Goal: Task Accomplishment & Management: Manage account settings

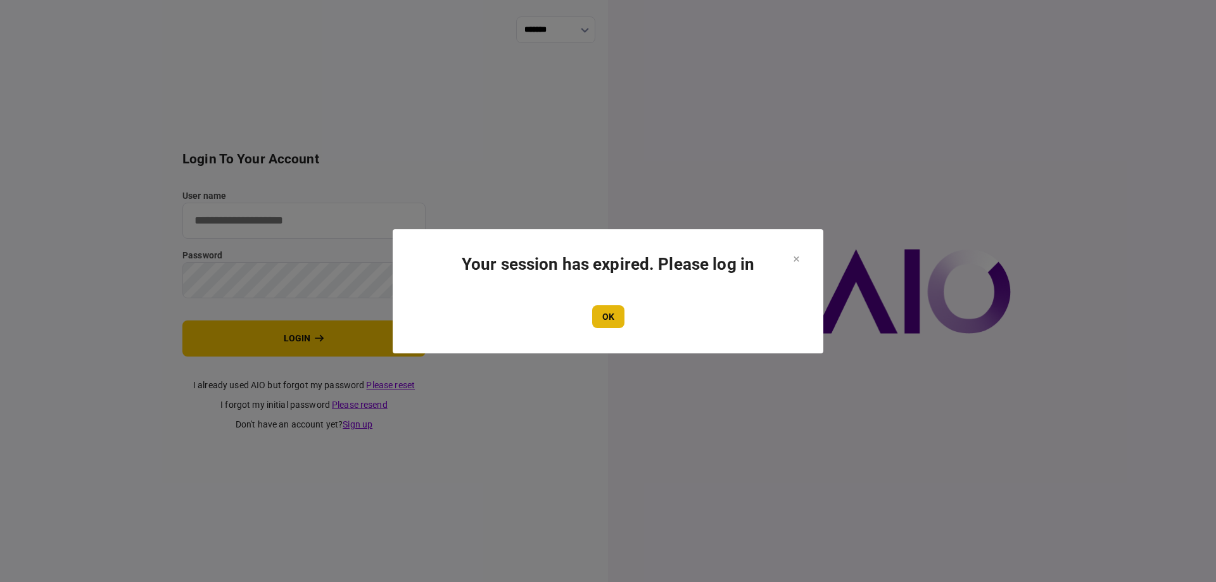
type input "*******"
click at [604, 313] on button "OK" at bounding box center [608, 316] width 32 height 23
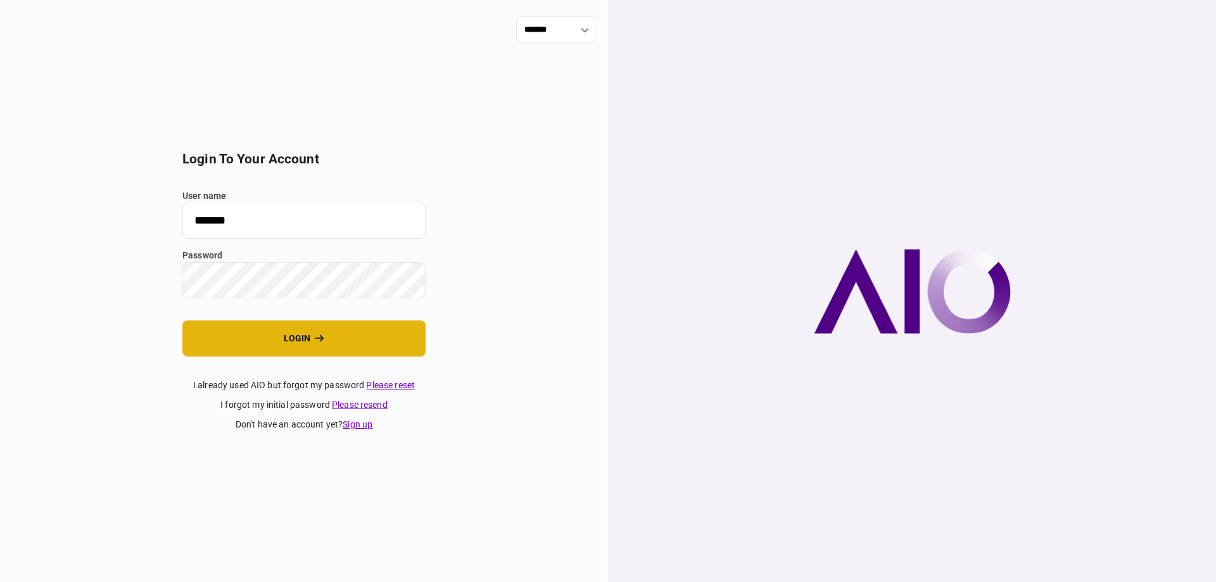
click at [367, 332] on button "login" at bounding box center [303, 338] width 243 height 36
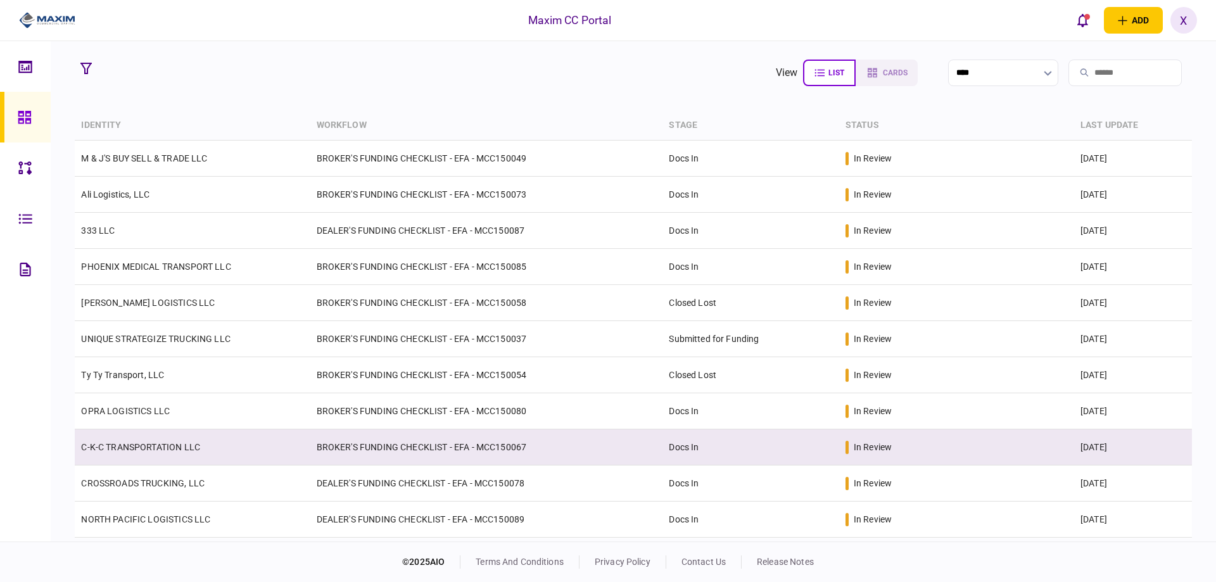
click at [122, 429] on td "C-K-C TRANSPORTATION LLC" at bounding box center [192, 447] width 235 height 36
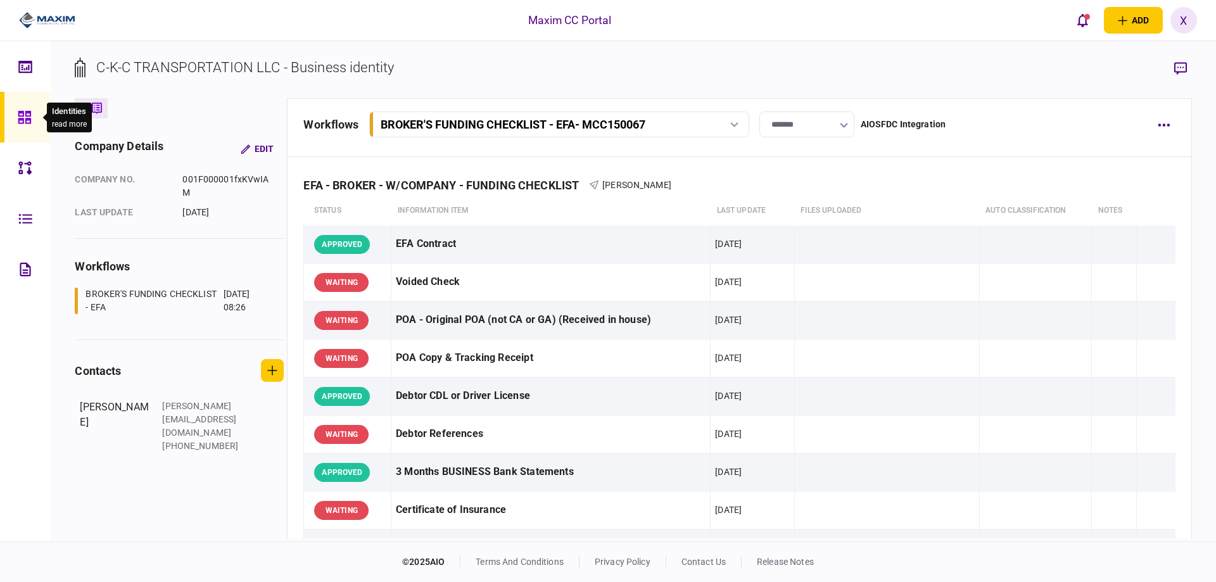
click at [23, 125] on div at bounding box center [28, 117] width 20 height 51
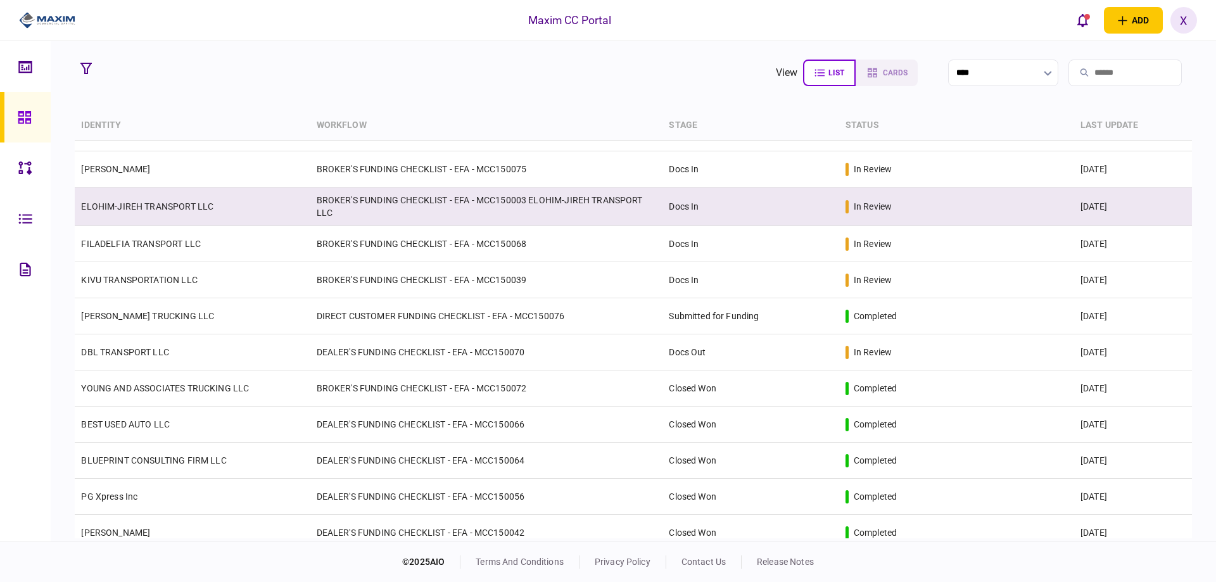
scroll to position [580, 0]
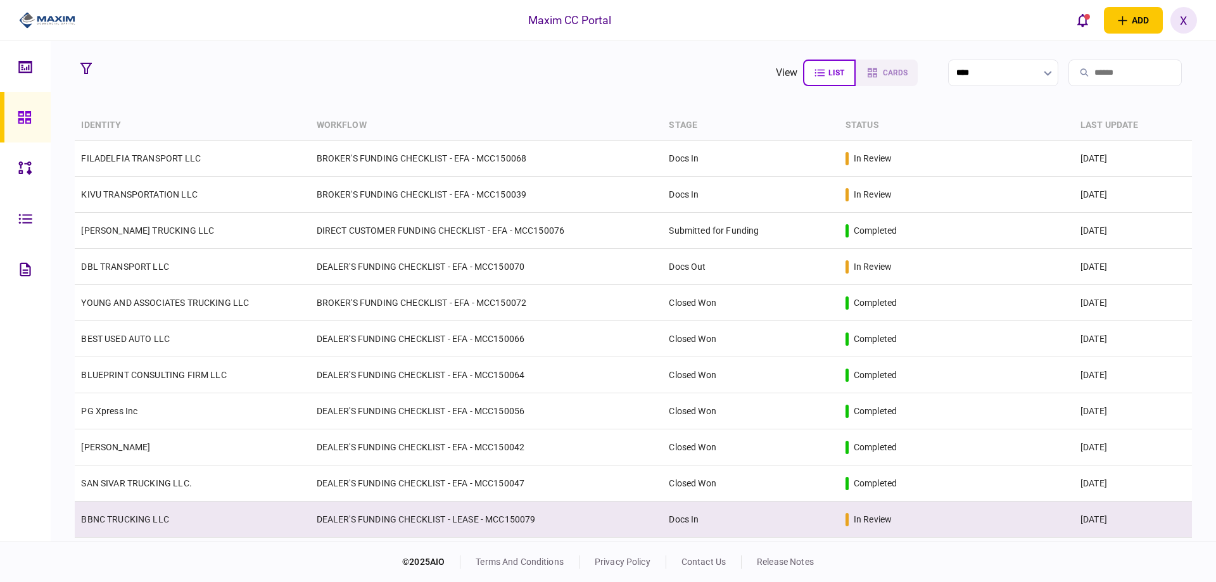
click at [137, 513] on td "BBNC TRUCKING LLC" at bounding box center [192, 520] width 235 height 36
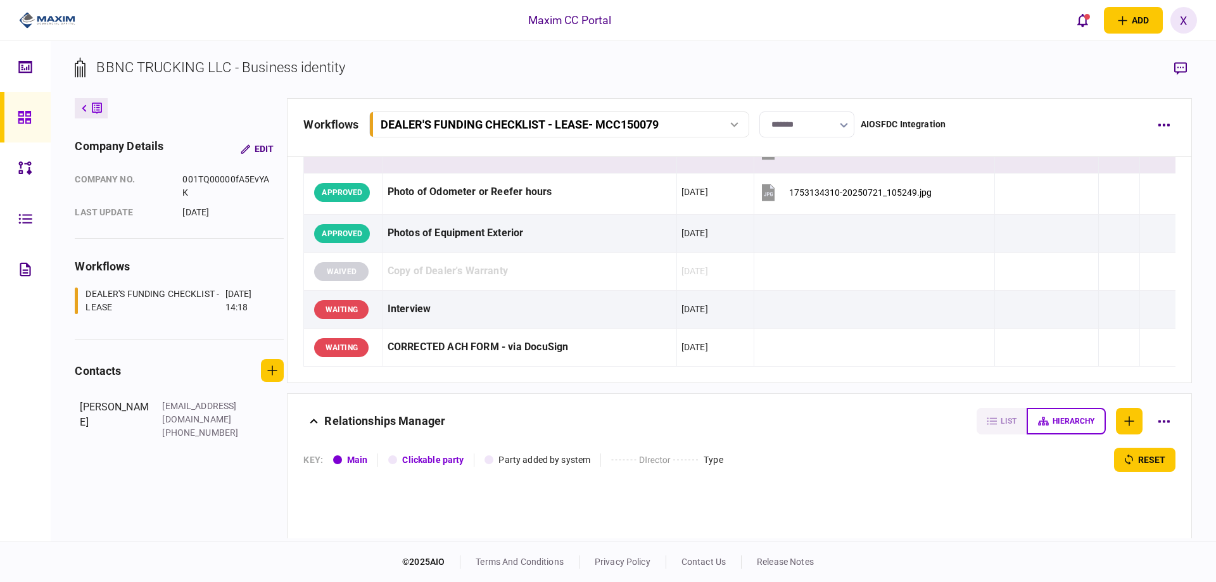
scroll to position [1273, 0]
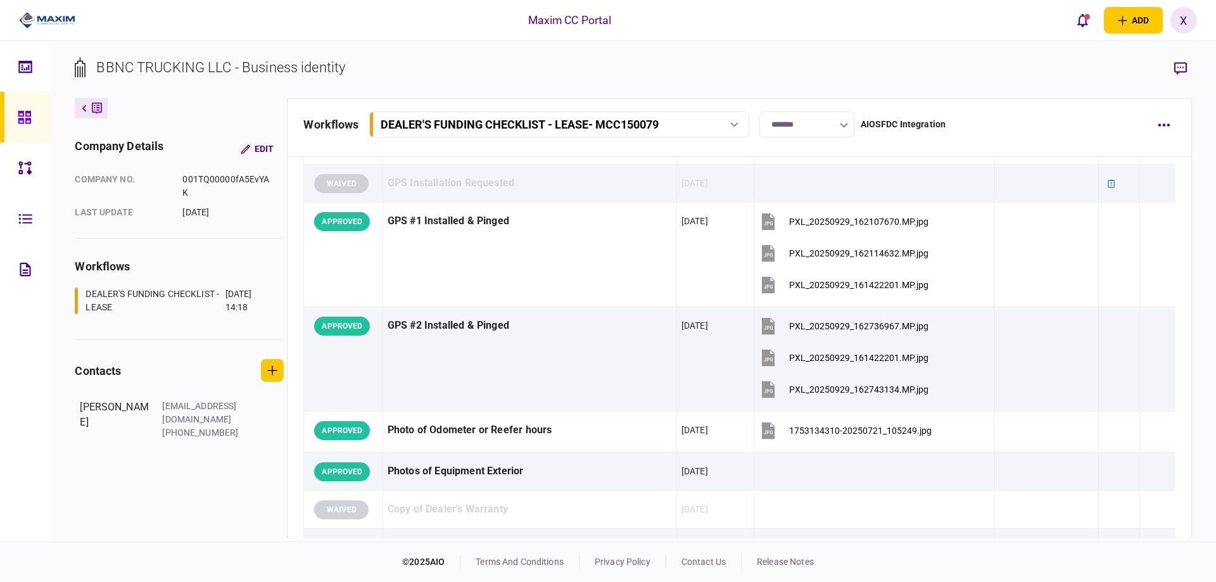
click at [20, 113] on icon at bounding box center [25, 117] width 14 height 15
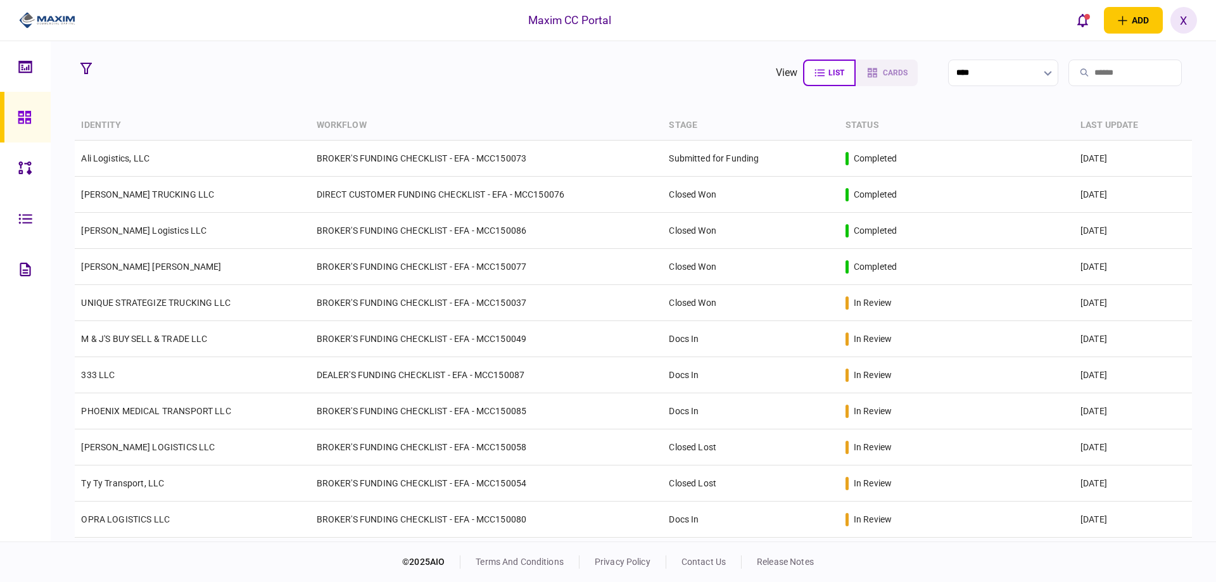
click at [35, 18] on img at bounding box center [47, 20] width 56 height 19
click at [47, 30] on div at bounding box center [42, 20] width 85 height 41
click at [33, 115] on div at bounding box center [28, 117] width 20 height 51
click at [25, 115] on icon at bounding box center [25, 117] width 14 height 15
click at [47, 23] on img at bounding box center [47, 20] width 56 height 19
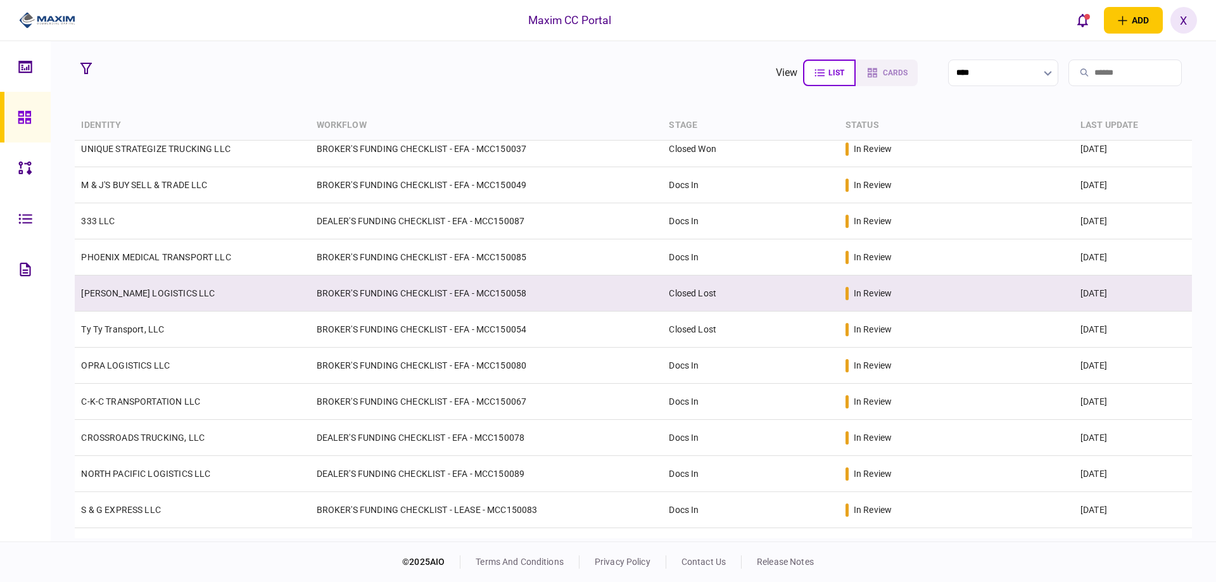
scroll to position [190, 0]
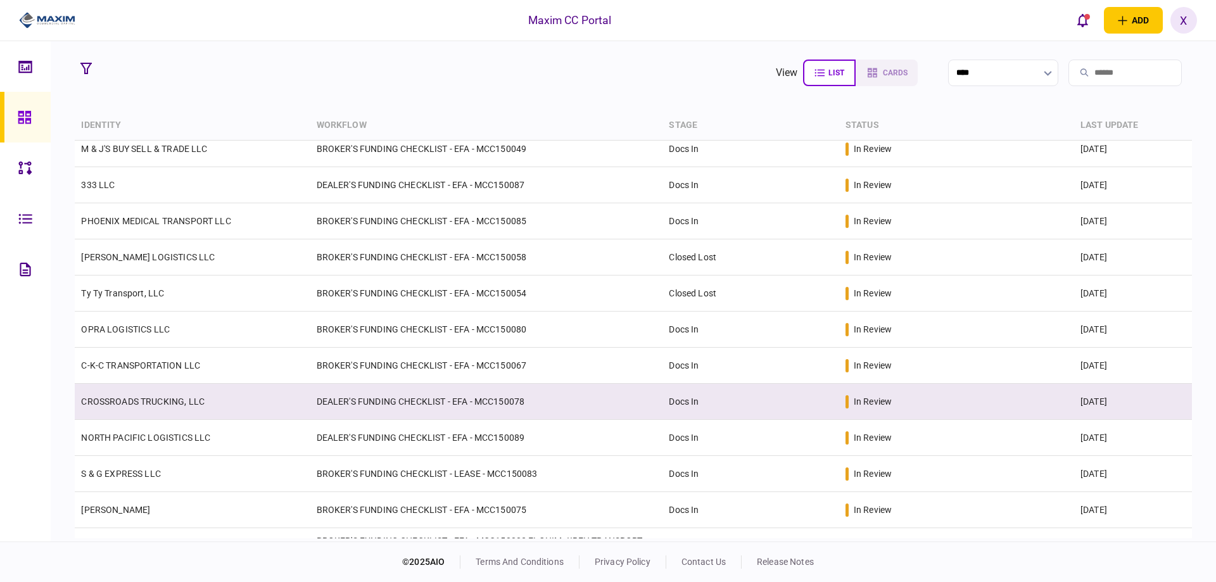
click at [154, 412] on td "CROSSROADS TRUCKING, LLC" at bounding box center [192, 402] width 235 height 36
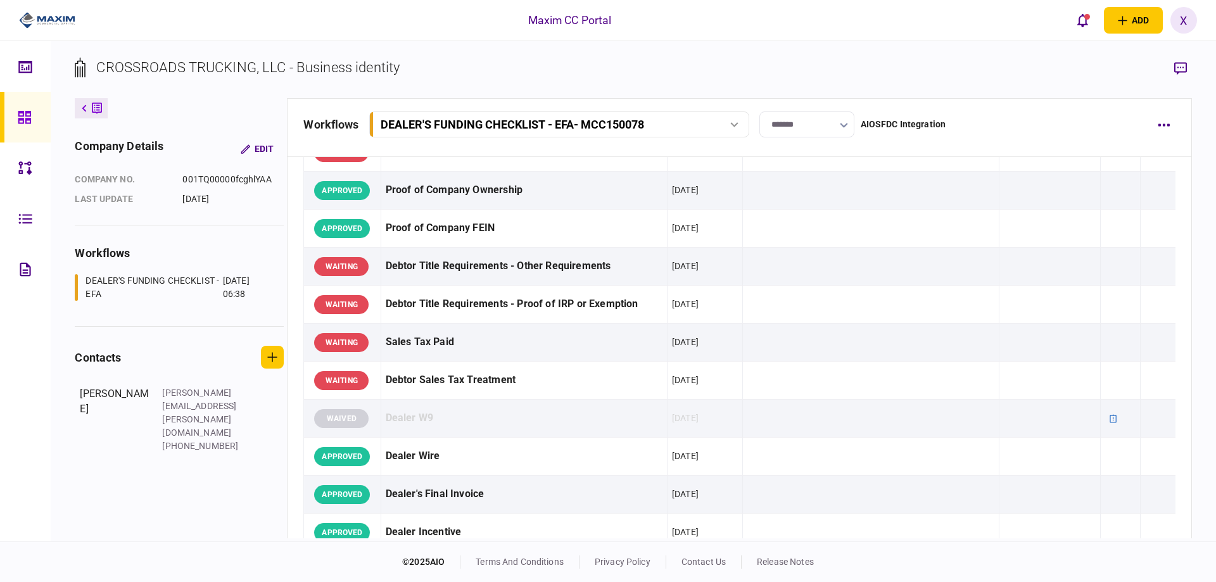
scroll to position [380, 0]
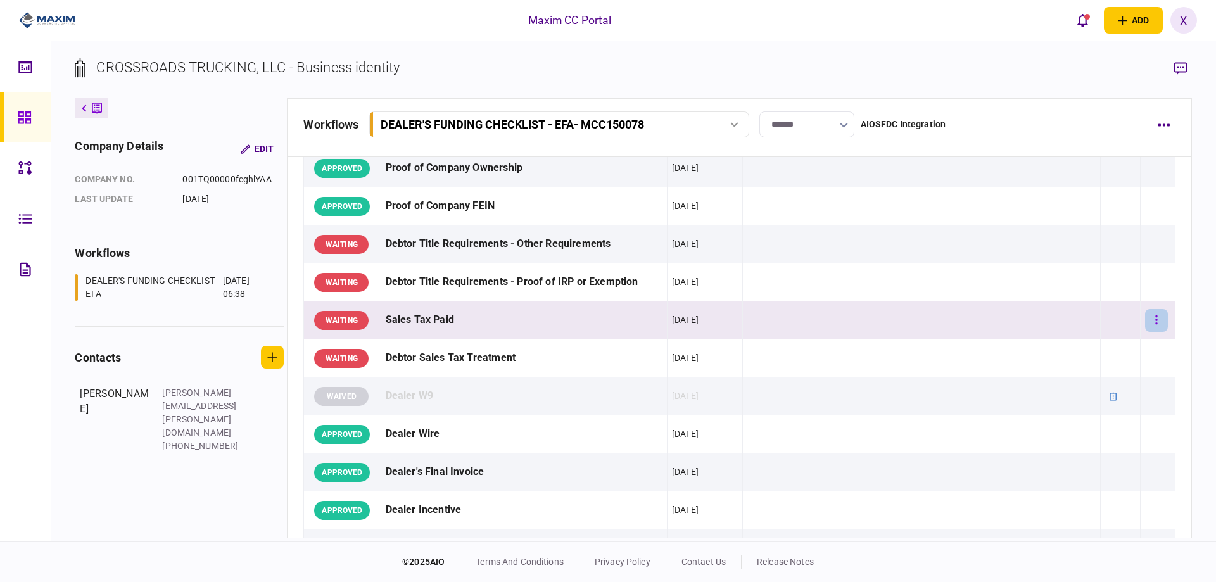
click at [1145, 313] on button "button" at bounding box center [1156, 320] width 23 height 23
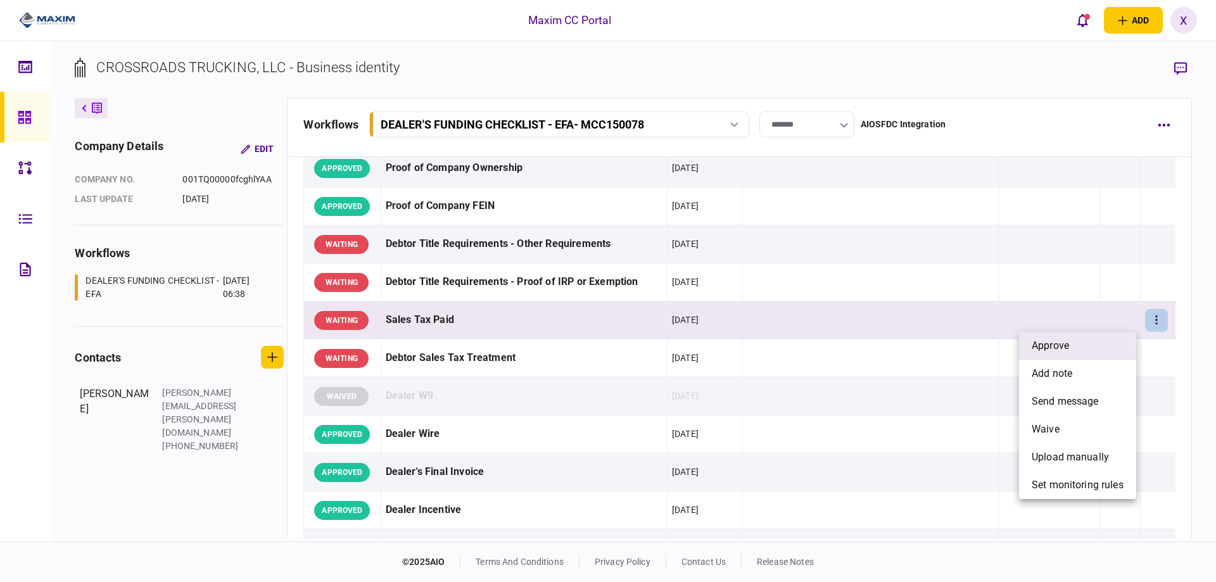
click at [1122, 336] on li "approve" at bounding box center [1077, 346] width 117 height 28
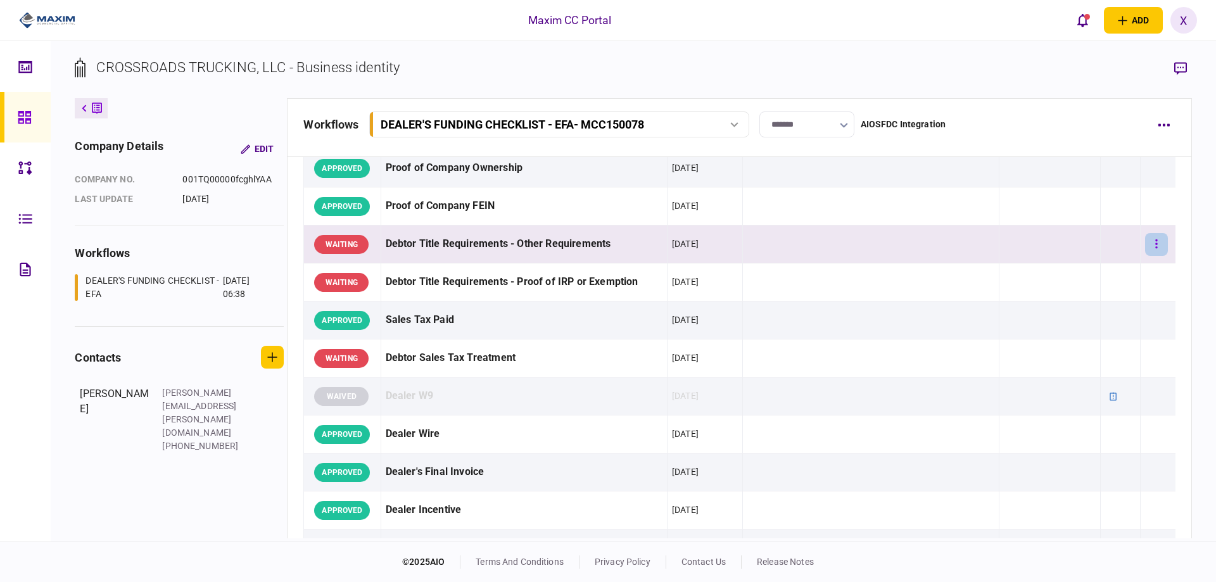
click at [1149, 235] on button "button" at bounding box center [1156, 244] width 23 height 23
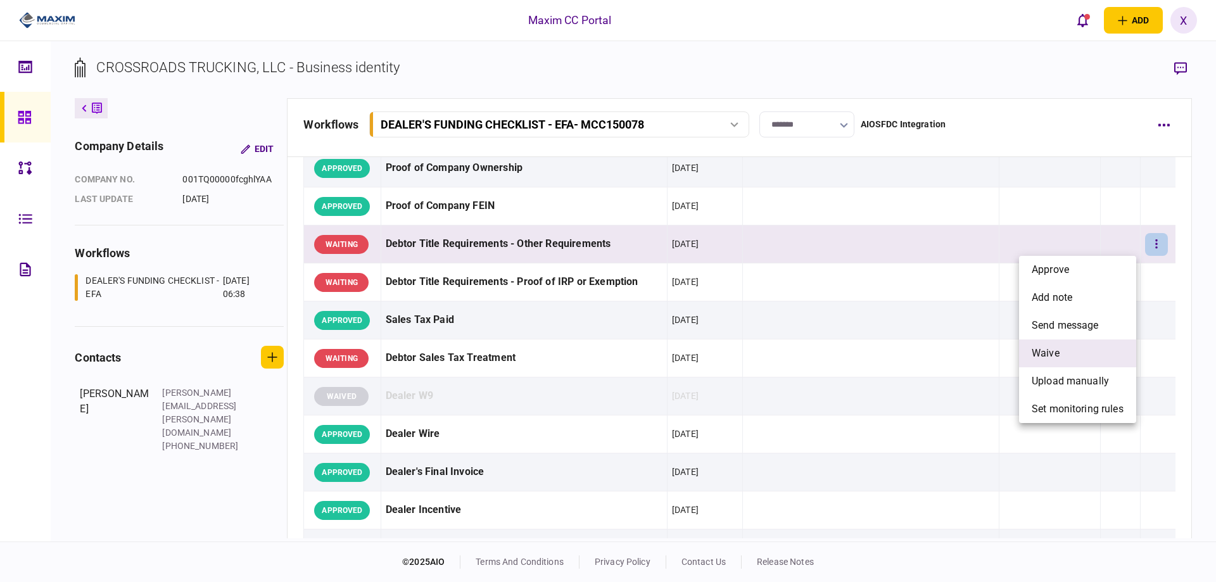
click at [1099, 344] on li "waive" at bounding box center [1077, 353] width 117 height 28
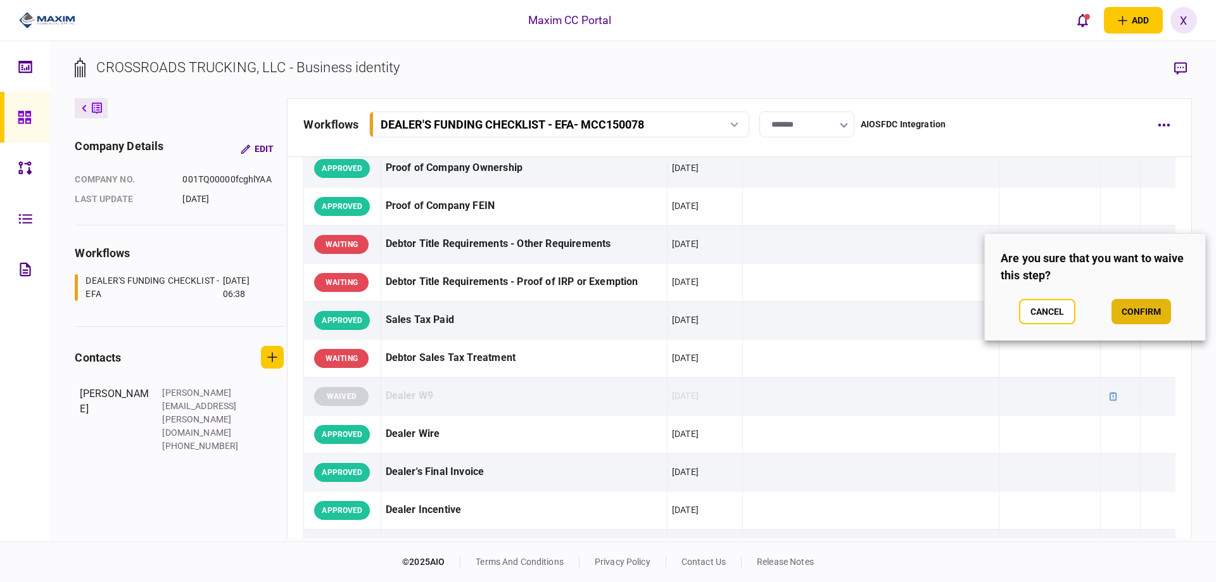
click at [1143, 309] on button "confirm" at bounding box center [1141, 311] width 60 height 25
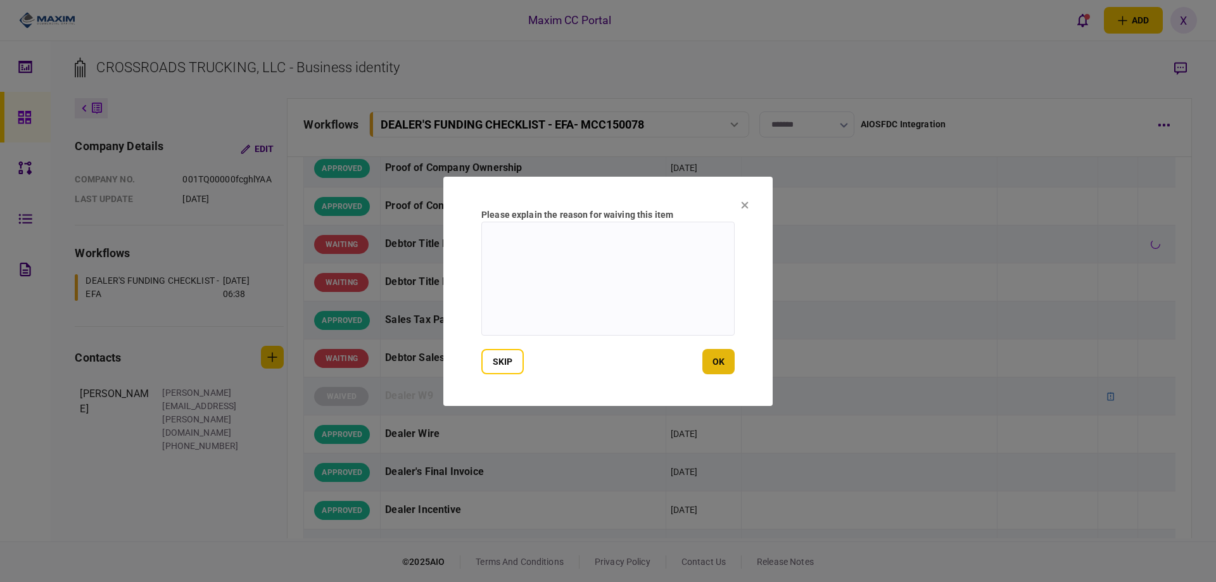
click at [716, 360] on button "ok" at bounding box center [718, 361] width 32 height 25
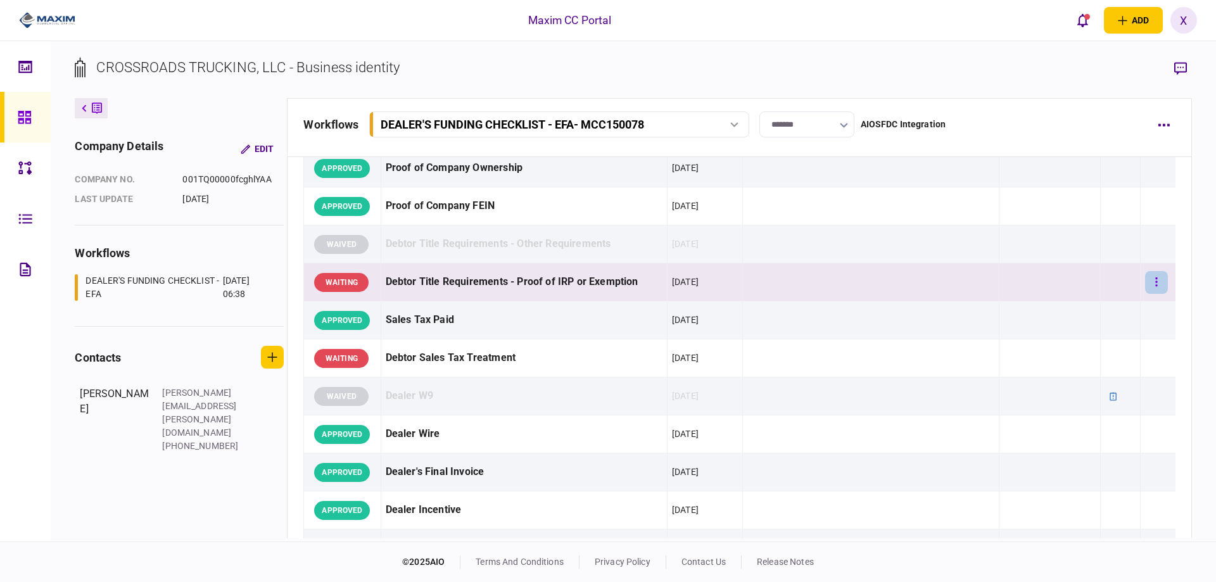
click at [1151, 287] on button "button" at bounding box center [1156, 282] width 23 height 23
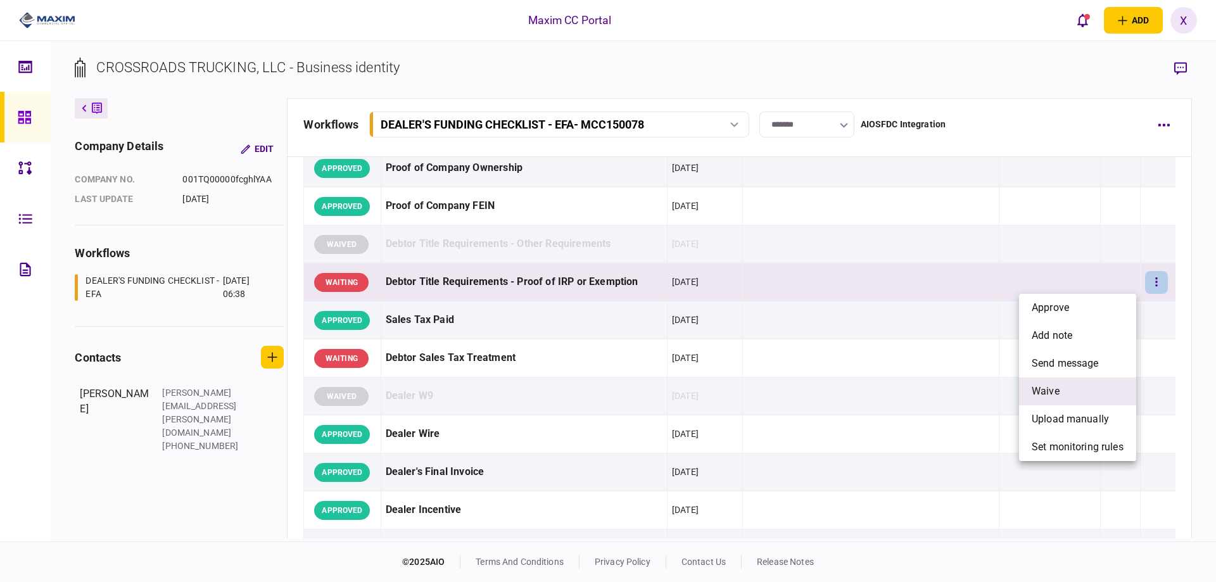
click at [1097, 382] on li "waive" at bounding box center [1077, 391] width 117 height 28
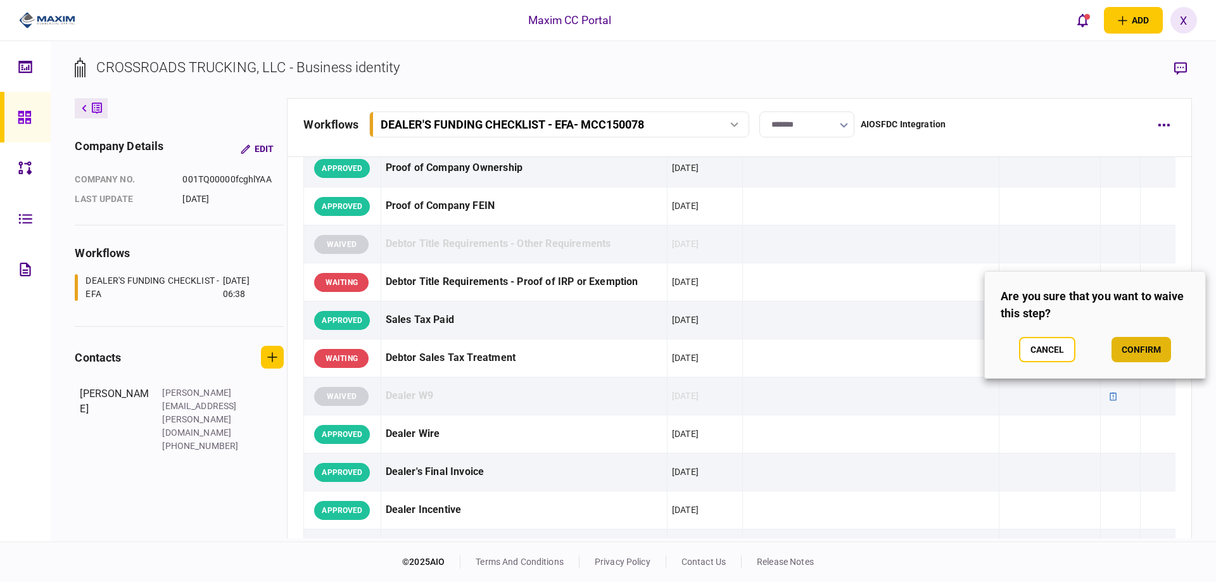
click at [1140, 344] on button "confirm" at bounding box center [1141, 349] width 60 height 25
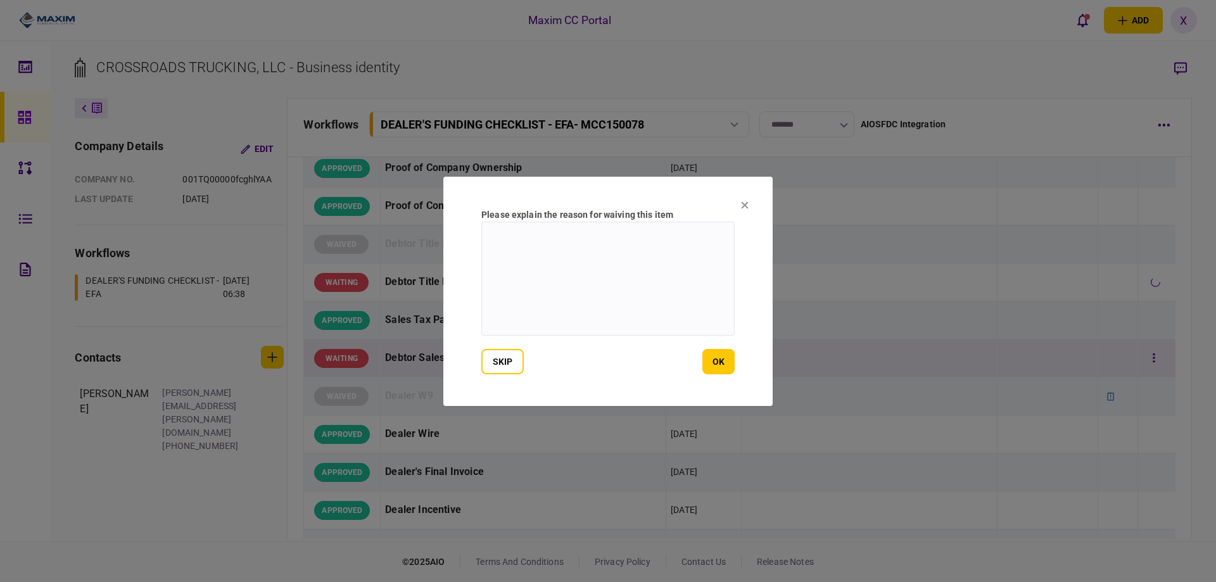
click at [721, 360] on button "ok" at bounding box center [718, 361] width 32 height 25
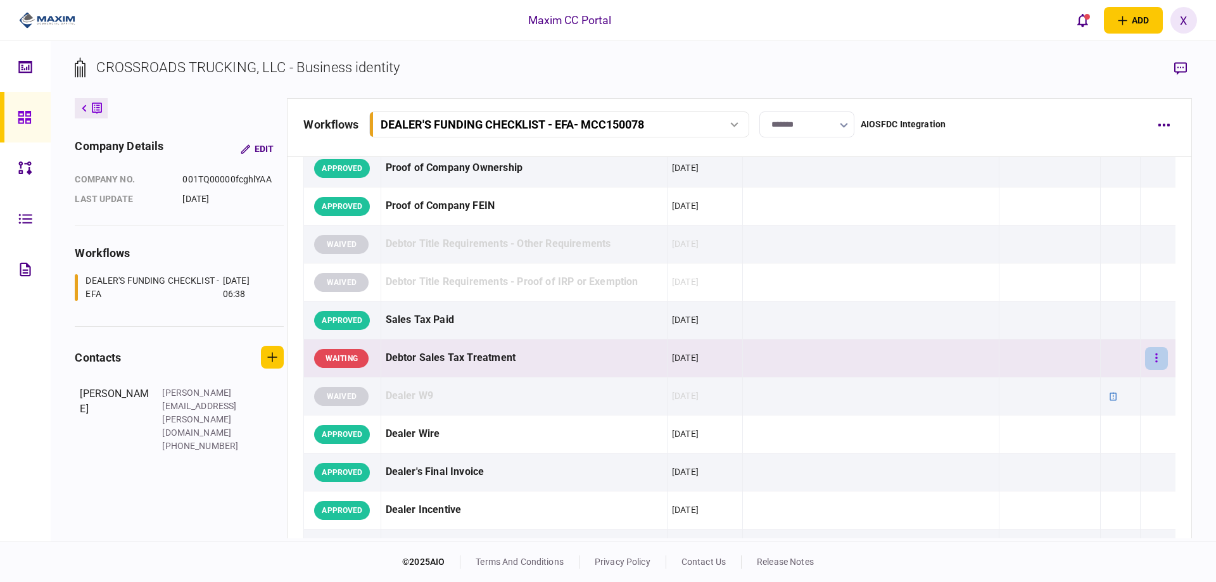
click at [1153, 361] on button "button" at bounding box center [1156, 358] width 23 height 23
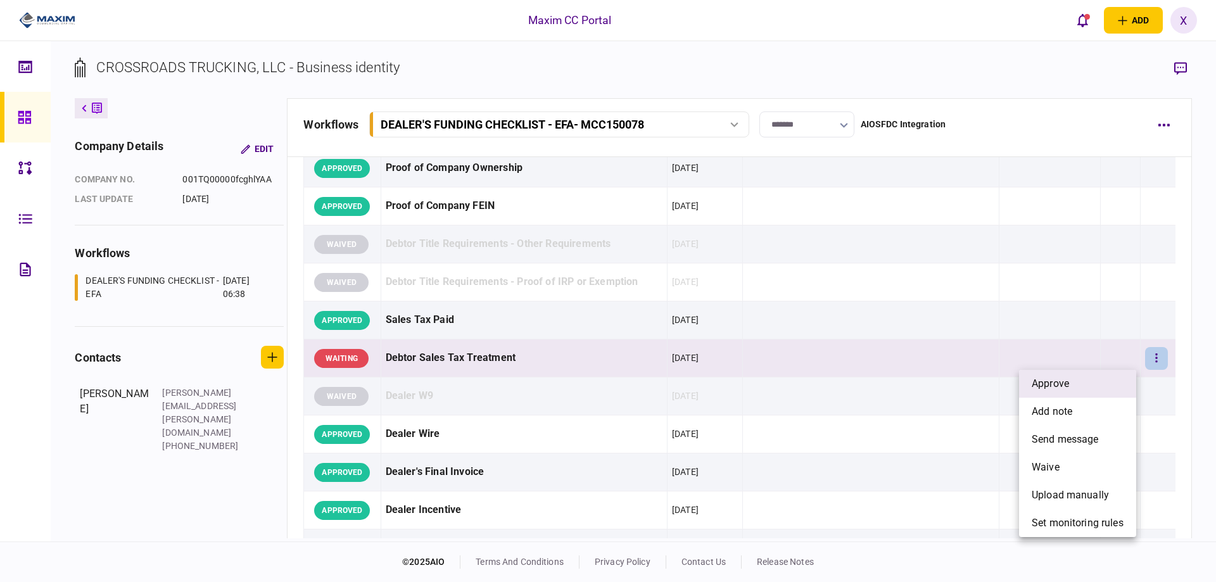
click at [1095, 390] on li "approve" at bounding box center [1077, 384] width 117 height 28
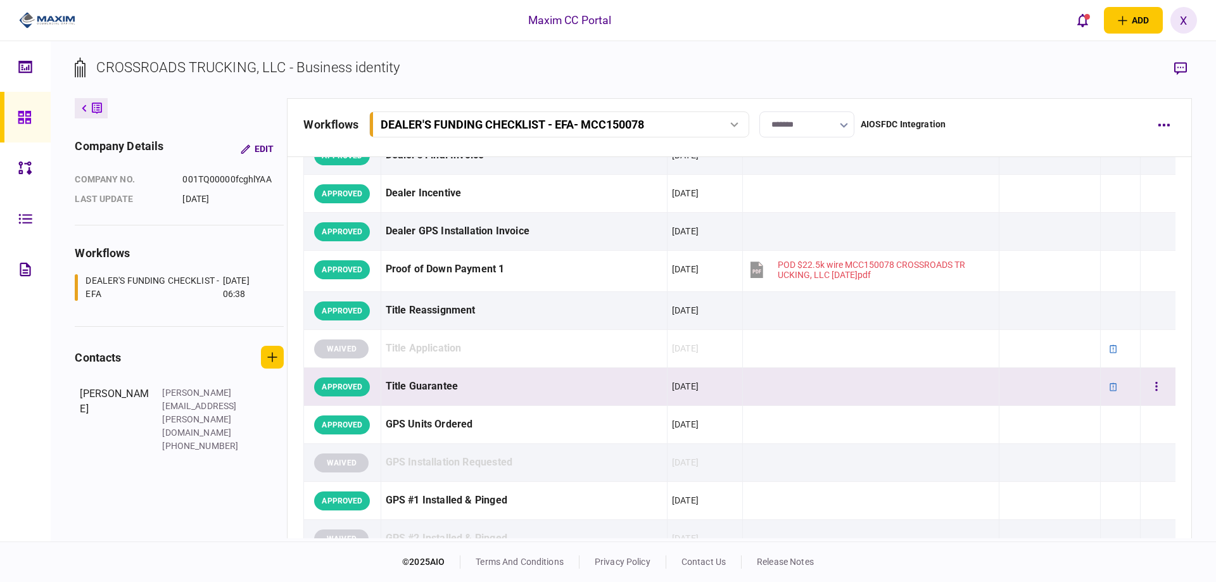
scroll to position [950, 0]
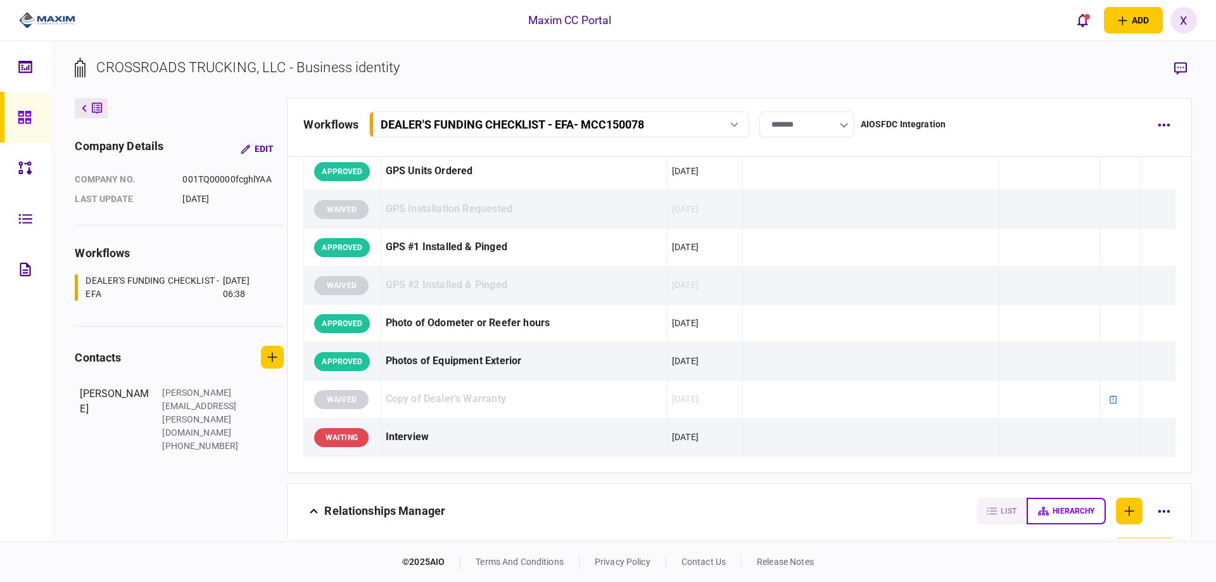
click at [27, 121] on icon at bounding box center [25, 117] width 14 height 15
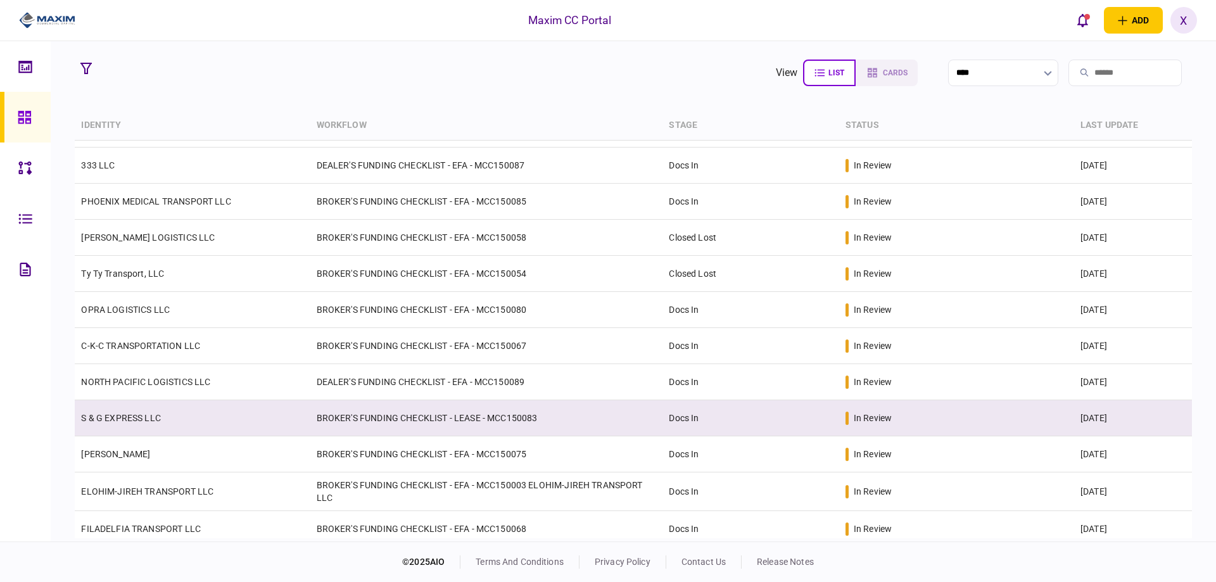
scroll to position [253, 0]
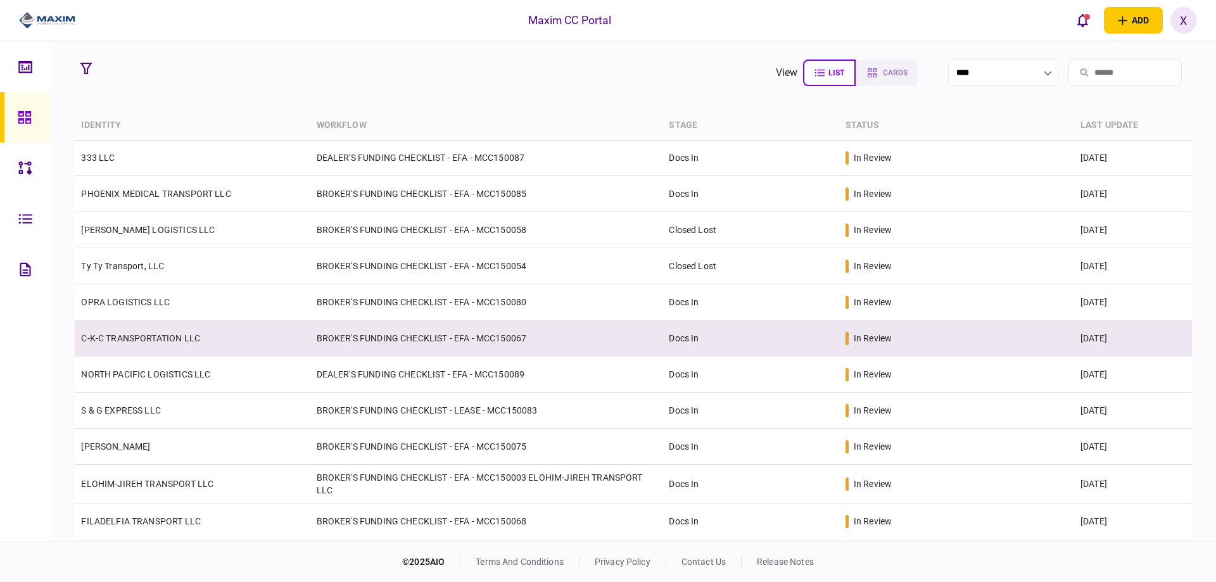
click at [132, 333] on link "C-K-C TRANSPORTATION LLC" at bounding box center [140, 338] width 119 height 10
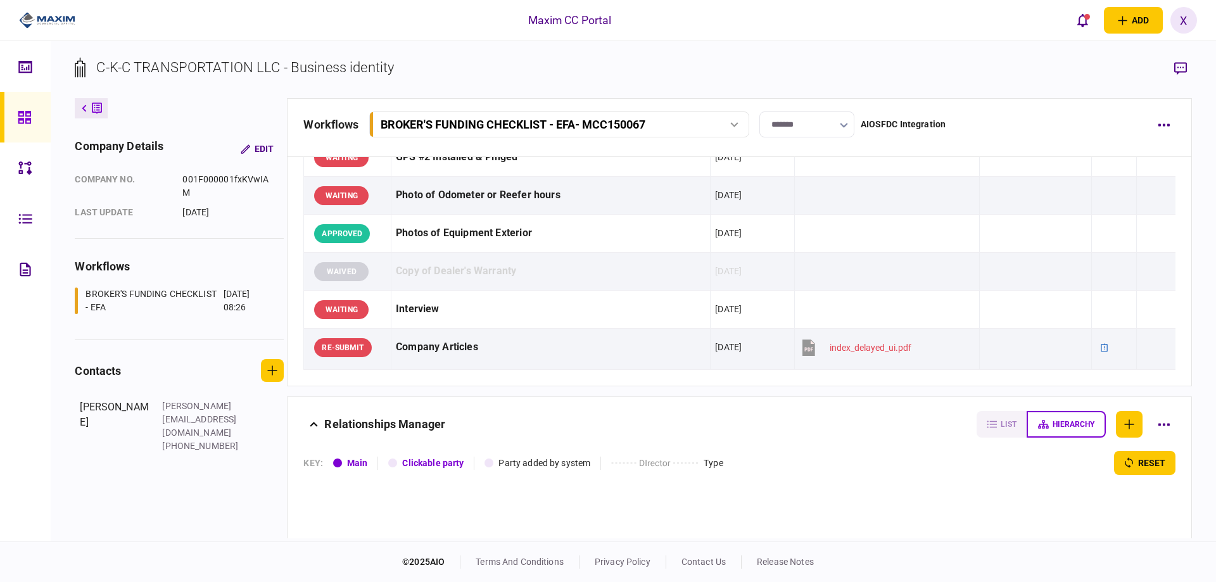
scroll to position [1203, 0]
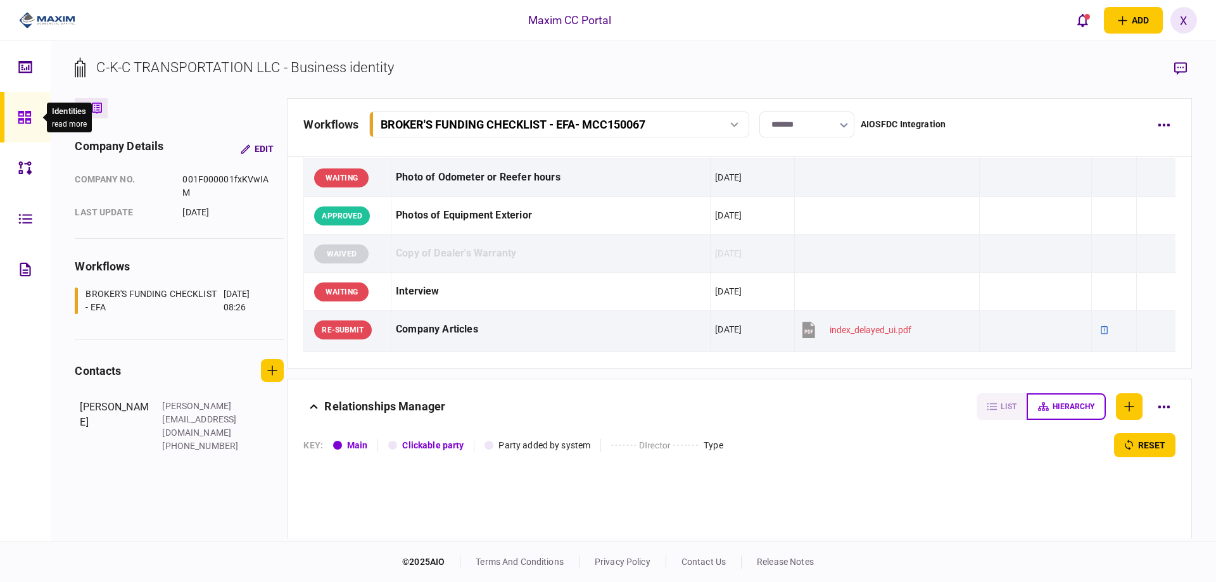
click at [22, 110] on icon at bounding box center [25, 117] width 14 height 15
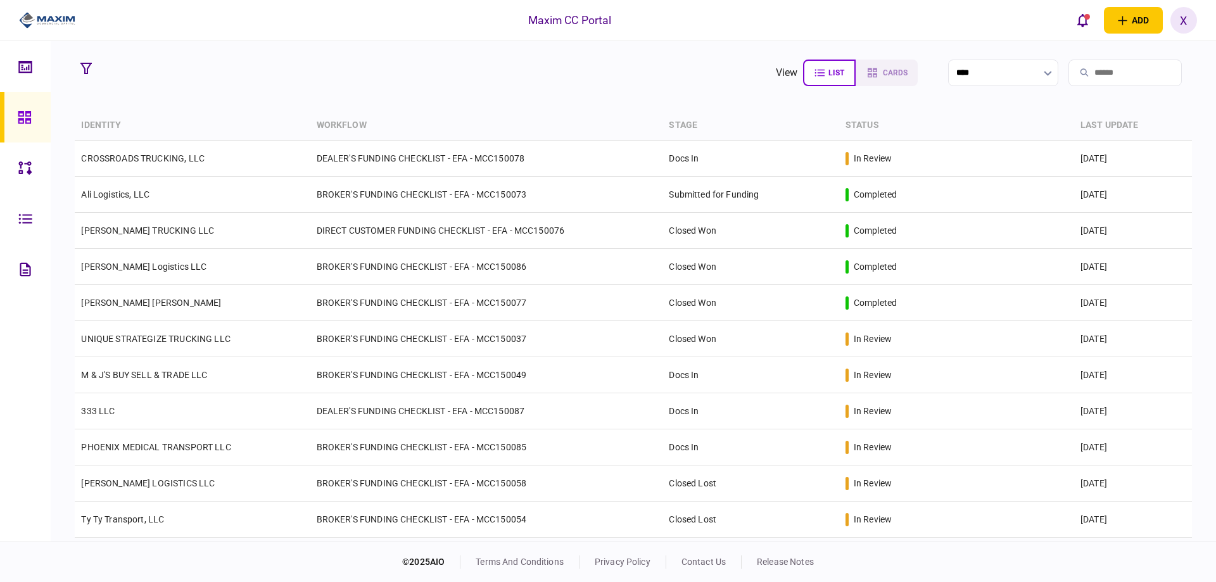
click at [59, 22] on img at bounding box center [47, 20] width 56 height 19
click at [51, 19] on img at bounding box center [47, 20] width 56 height 19
click at [22, 108] on div at bounding box center [28, 117] width 20 height 51
click at [24, 112] on icon at bounding box center [25, 117] width 14 height 15
